Goal: Obtain resource: Download file/media

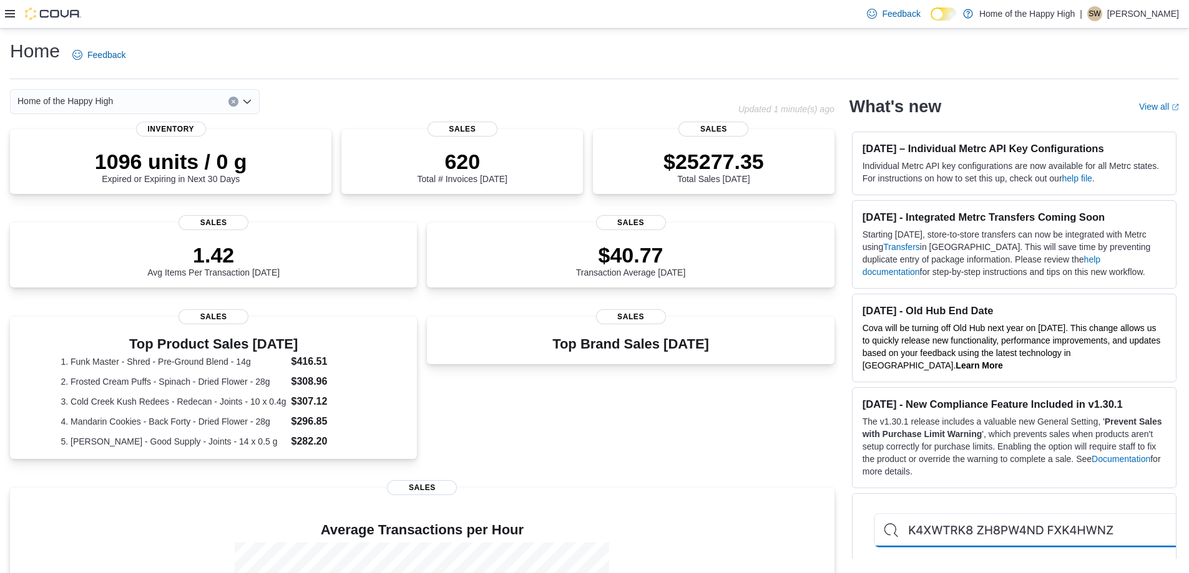
click at [14, 17] on icon at bounding box center [10, 13] width 10 height 7
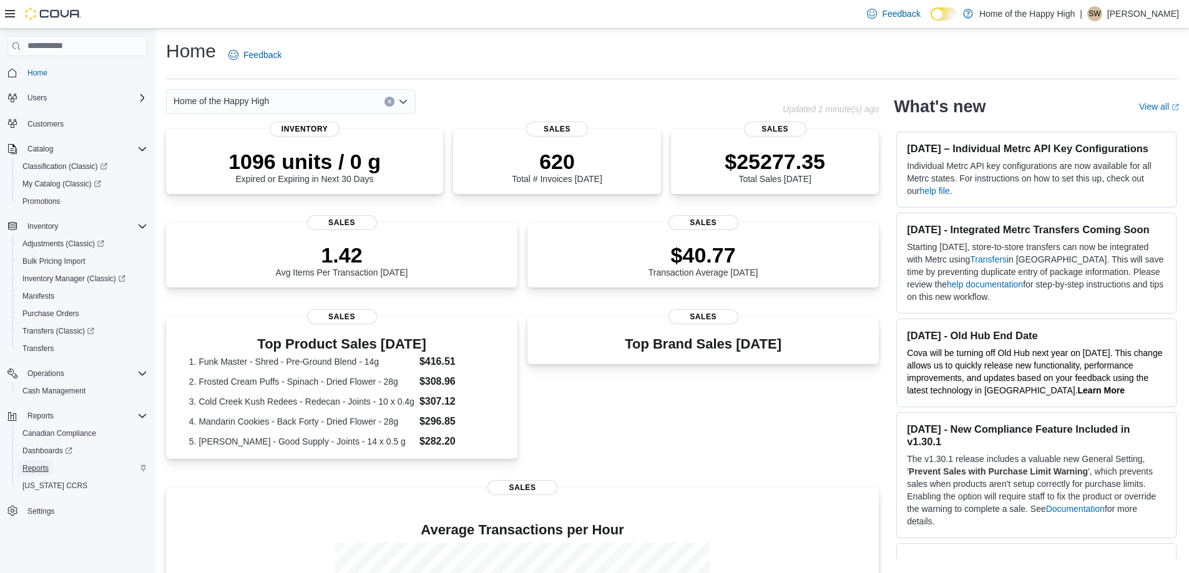
click at [51, 470] on link "Reports" at bounding box center [35, 468] width 36 height 15
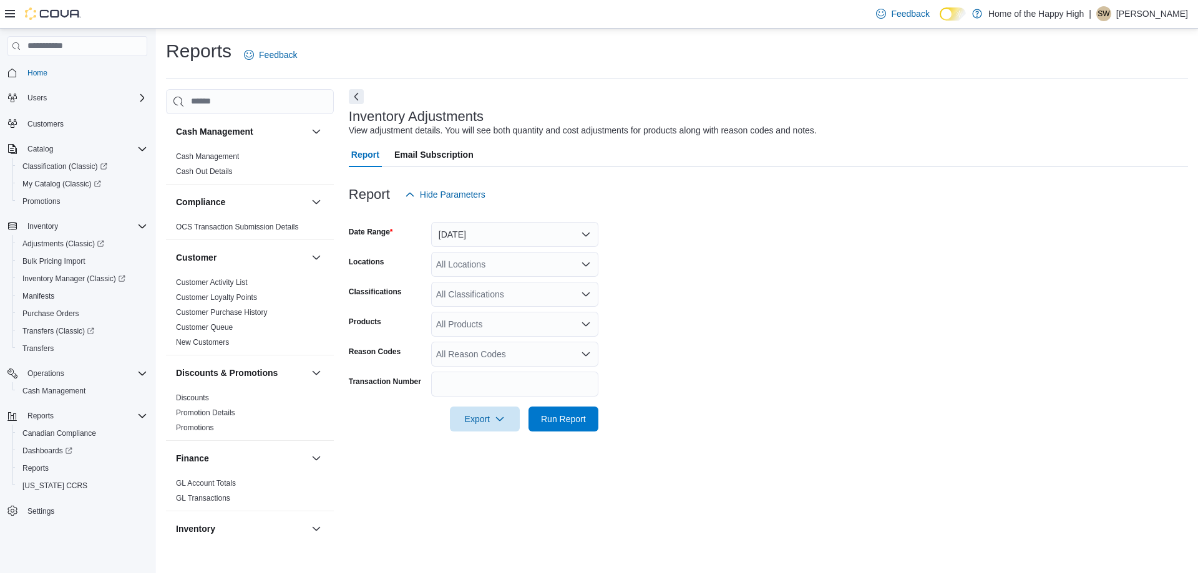
click at [517, 210] on div at bounding box center [768, 214] width 839 height 15
click at [532, 224] on button "[DATE]" at bounding box center [514, 234] width 167 height 25
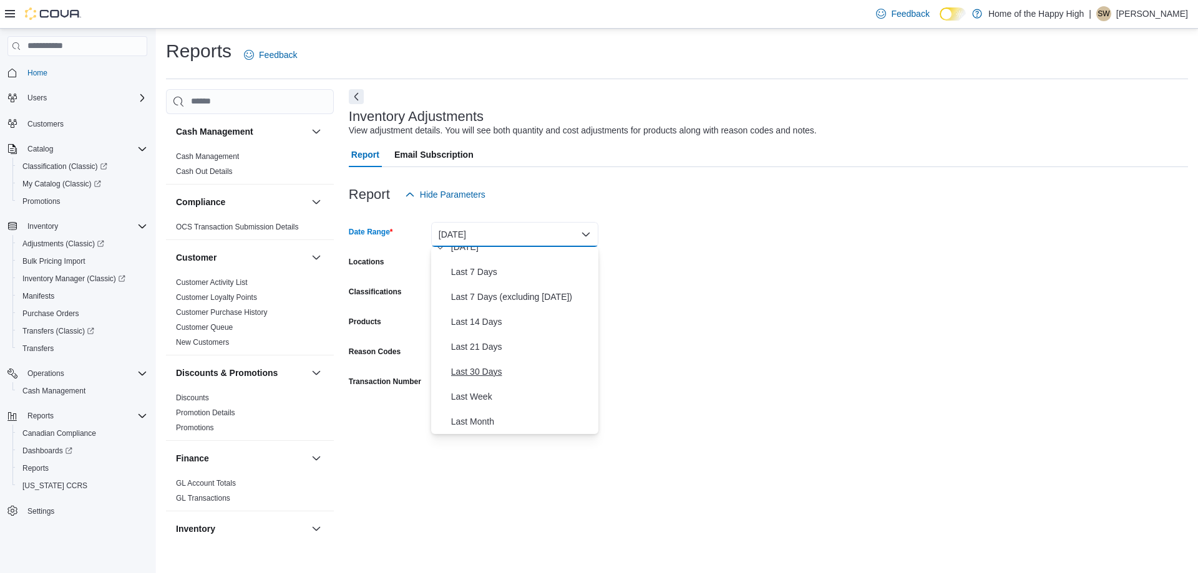
scroll to position [187, 0]
click at [472, 280] on button "Last Week" at bounding box center [514, 272] width 167 height 25
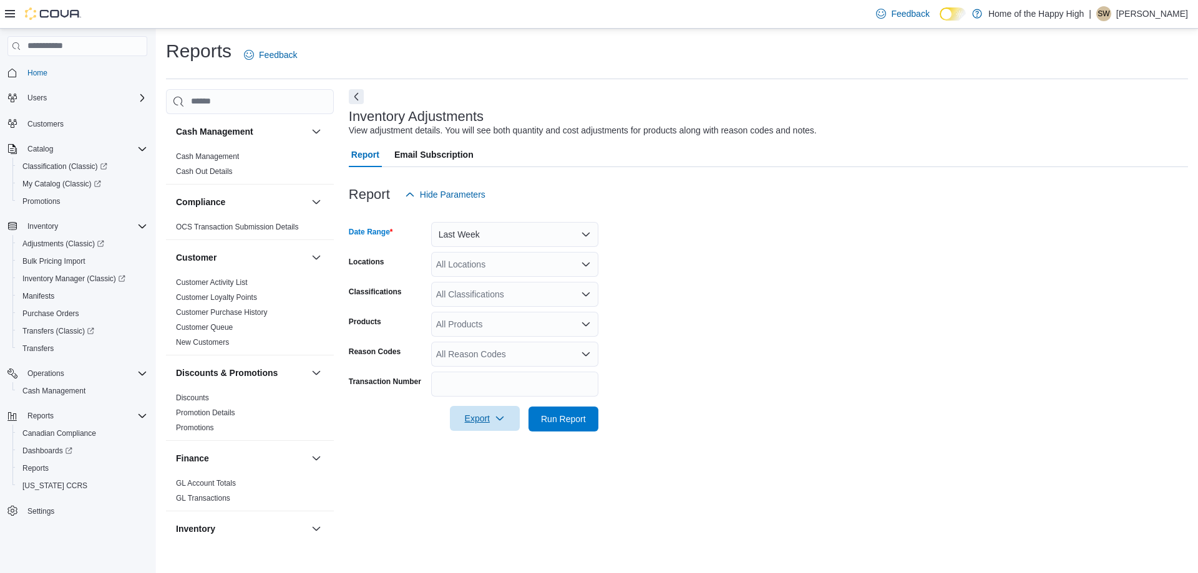
click at [503, 428] on span "Export" at bounding box center [484, 418] width 55 height 25
click at [502, 443] on span "Export to Excel" at bounding box center [487, 444] width 56 height 10
click at [951, 211] on div at bounding box center [768, 214] width 839 height 15
click at [546, 259] on div "All Locations" at bounding box center [514, 264] width 167 height 25
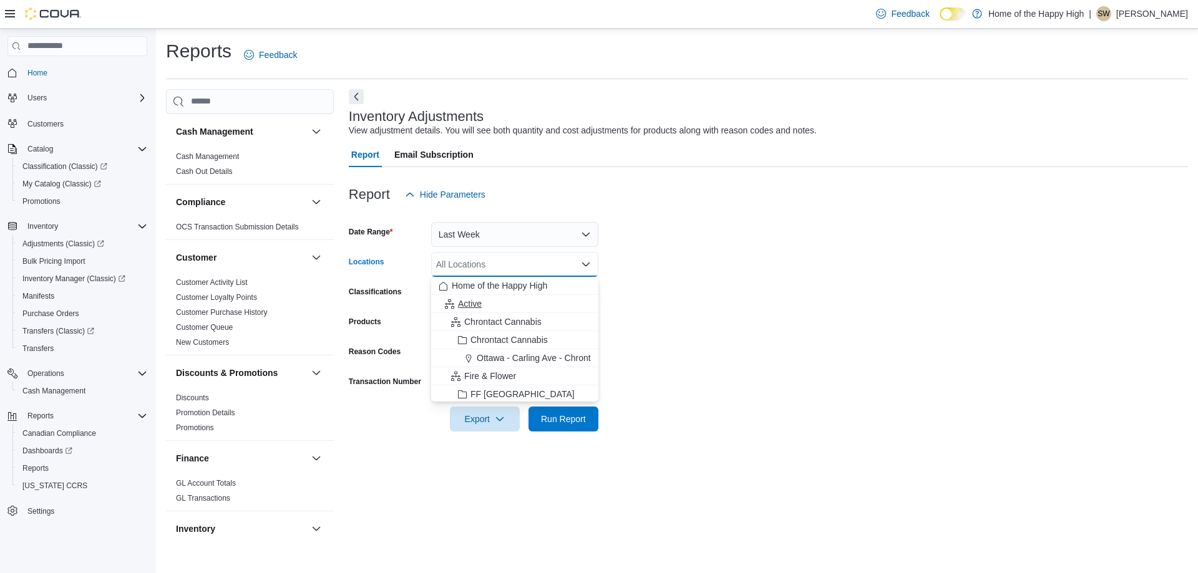
click at [467, 305] on span "Active" at bounding box center [470, 304] width 24 height 12
click at [777, 471] on div "Inventory Adjustments View adjustment details. You will see both quantity and c…" at bounding box center [768, 316] width 839 height 455
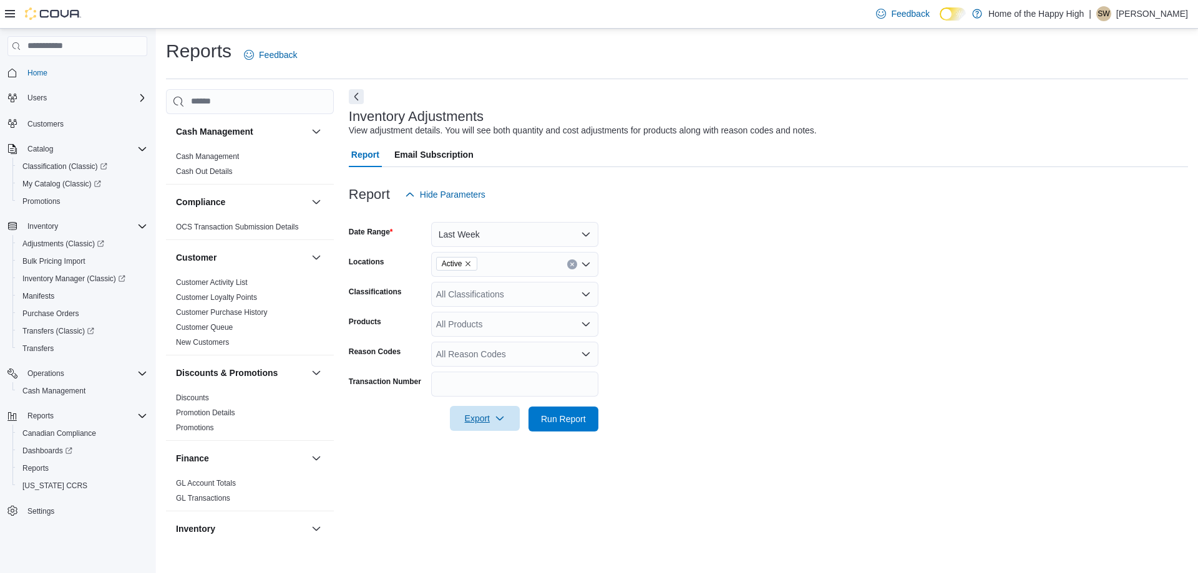
click at [506, 421] on span "Export" at bounding box center [484, 418] width 55 height 25
click at [495, 444] on span "Export to Excel" at bounding box center [487, 444] width 56 height 10
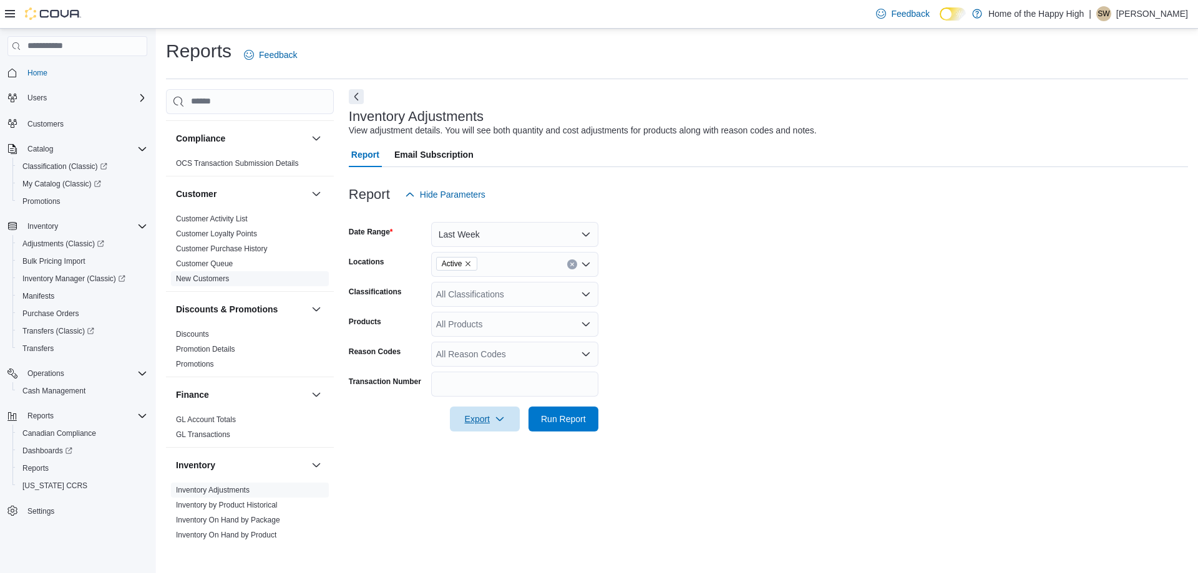
scroll to position [62, 0]
click at [199, 331] on link "Discounts" at bounding box center [192, 335] width 33 height 9
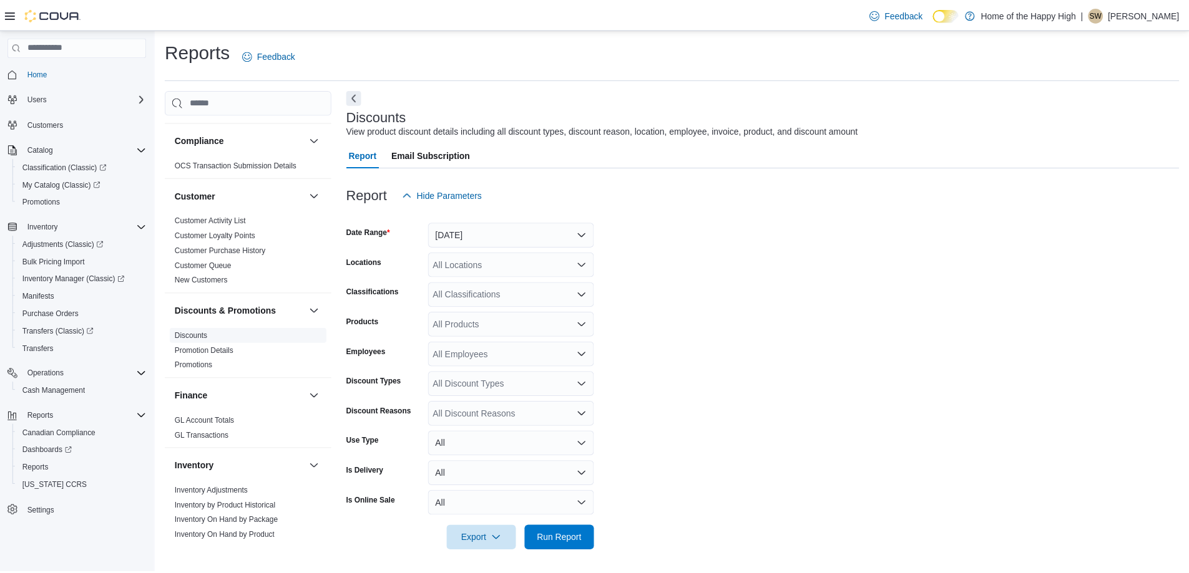
scroll to position [3, 0]
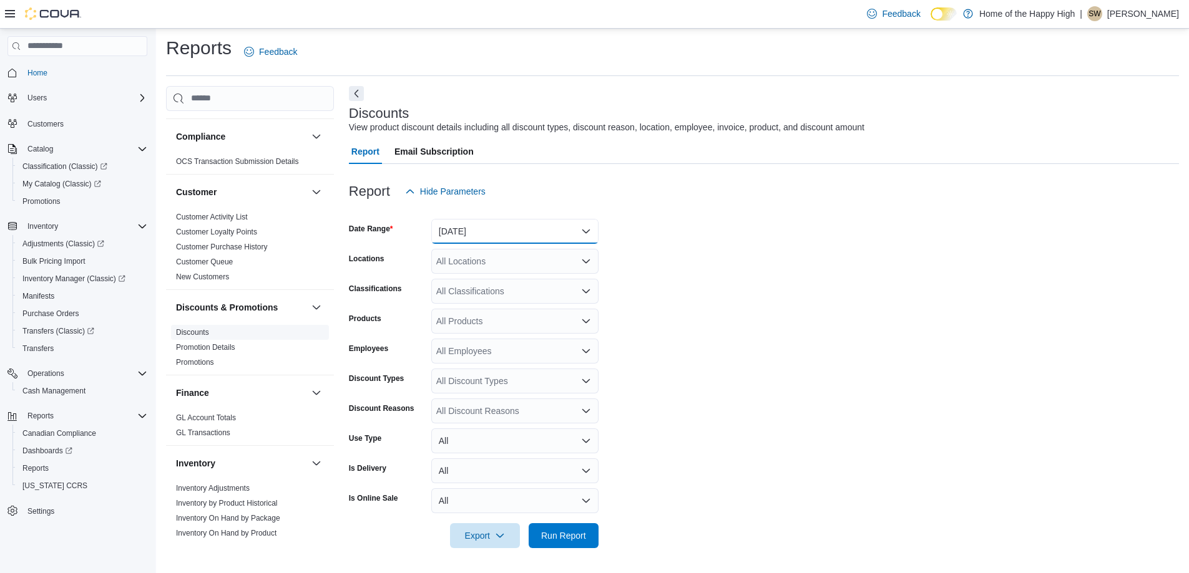
click at [494, 221] on button "[DATE]" at bounding box center [514, 231] width 167 height 25
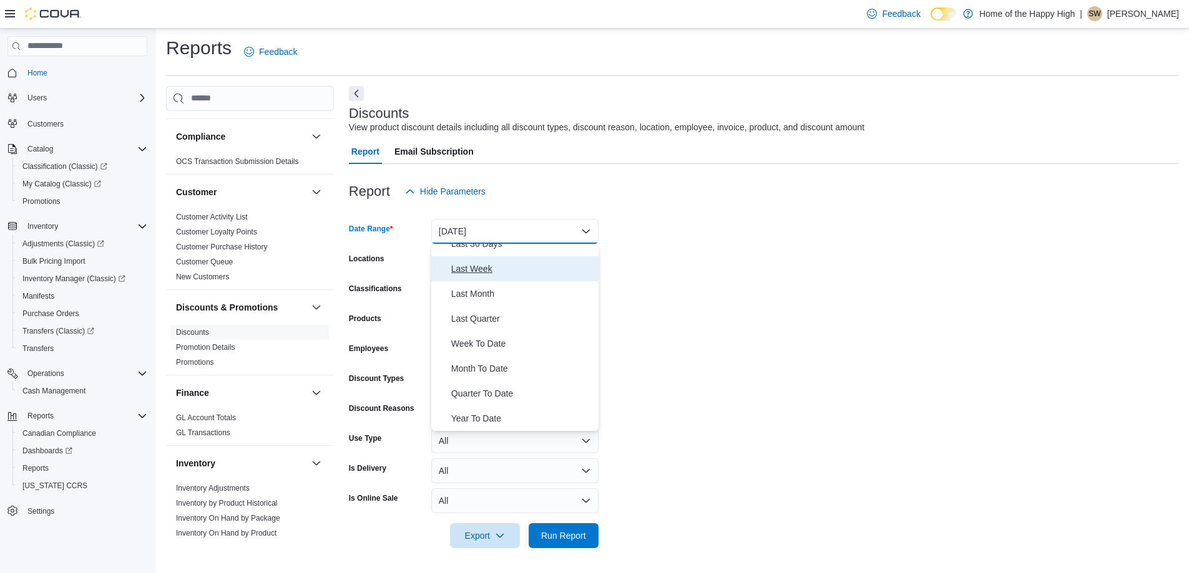
click at [467, 270] on span "Last Week" at bounding box center [522, 268] width 142 height 15
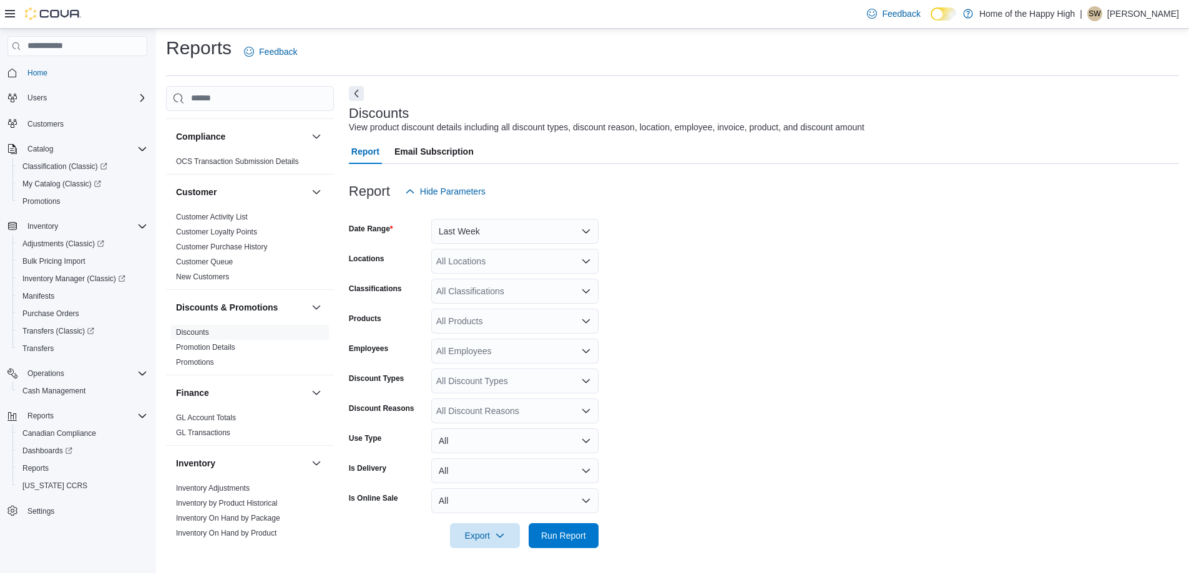
click at [713, 306] on form "Date Range Last Week Locations All Locations Classifications All Classification…" at bounding box center [764, 376] width 830 height 344
click at [545, 266] on div "All Locations" at bounding box center [514, 261] width 167 height 25
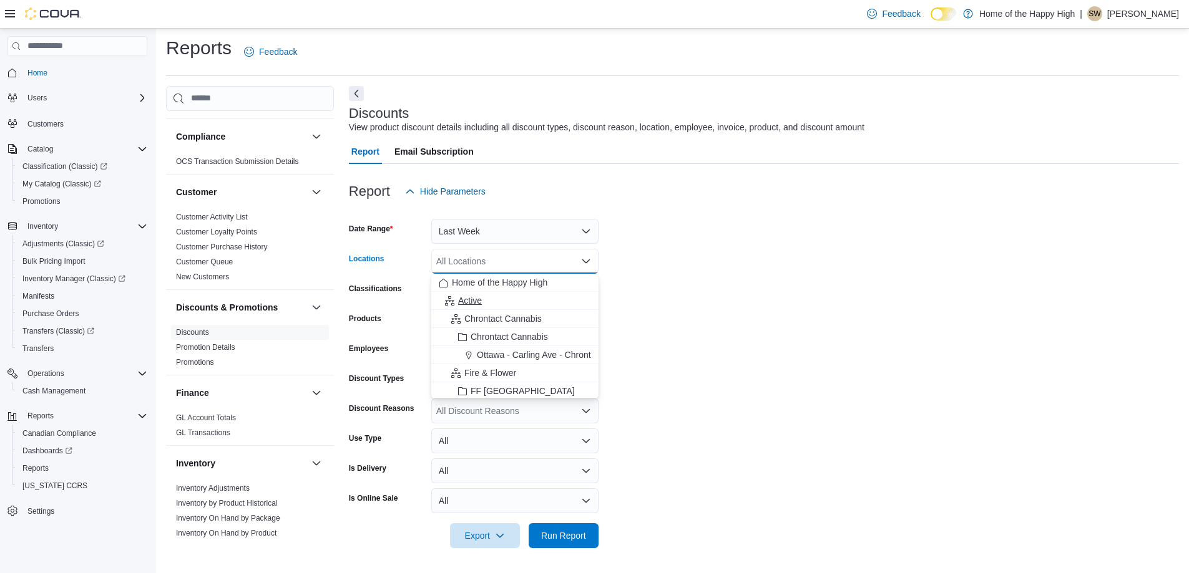
click at [479, 299] on span "Active" at bounding box center [470, 300] width 24 height 12
click at [897, 320] on form "Date Range Last Week Locations Active Combo box. Selected. Active. Press Backsp…" at bounding box center [764, 376] width 830 height 344
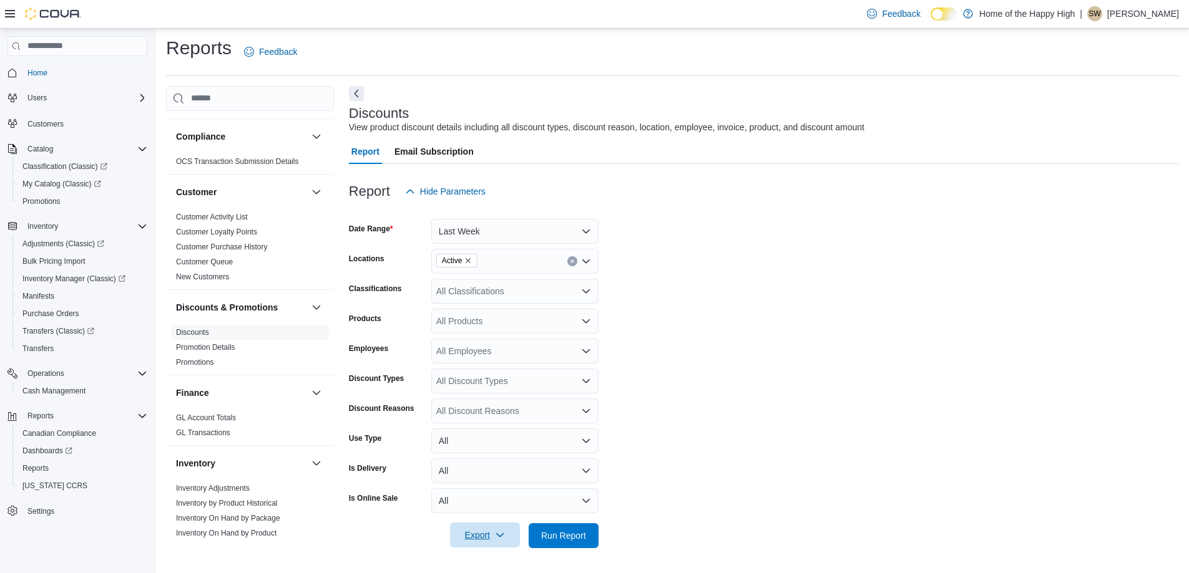
click at [501, 533] on icon "button" at bounding box center [500, 535] width 10 height 10
click at [493, 460] on span "Export to Excel" at bounding box center [487, 461] width 56 height 10
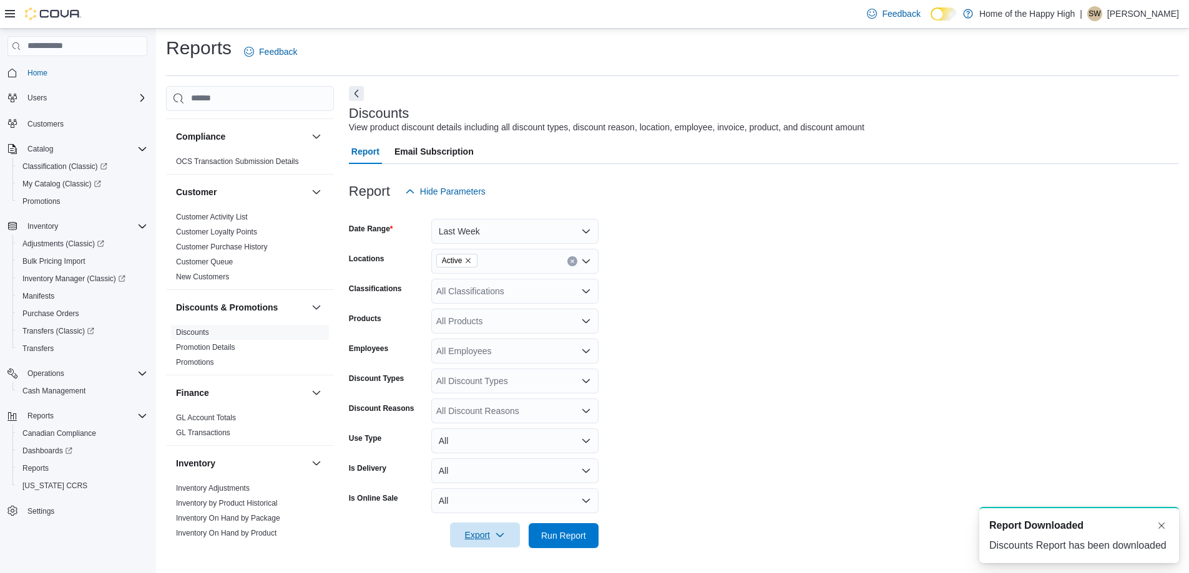
scroll to position [0, 0]
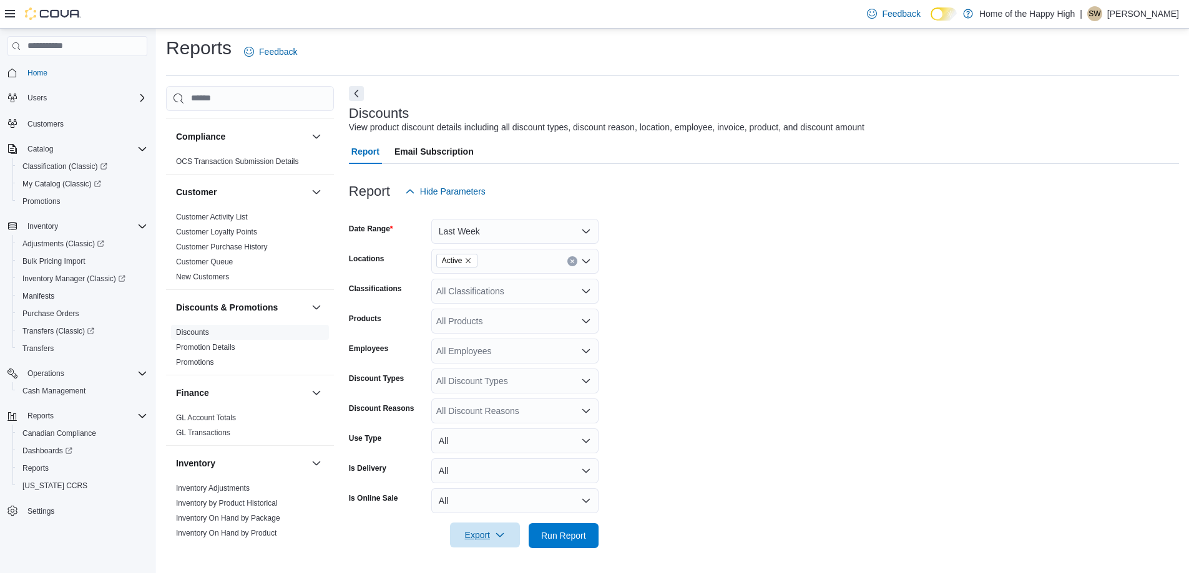
click at [474, 32] on div "Reports Feedback Cash Management Cash Management Cash Out Details Compliance OC…" at bounding box center [672, 300] width 1033 height 548
